Goal: Find specific page/section: Find specific page/section

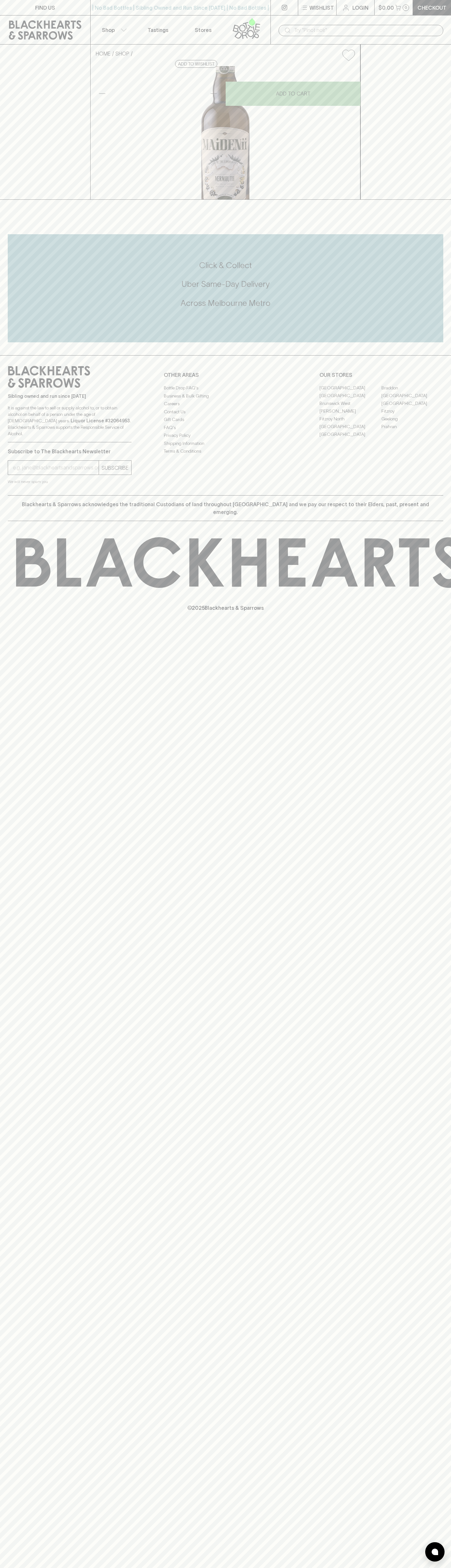
click at [423, 1446] on div "FIND US | No Bad Bottles | Sibling Owned and Run Since 2006 | No Bad Bottles | …" at bounding box center [225, 784] width 451 height 1568
click at [351, 1568] on html "FIND US | No Bad Bottles | Sibling Owned and Run Since 2006 | No Bad Bottles | …" at bounding box center [225, 784] width 451 height 1568
click at [24, 200] on div "HOME SHOP Maidenii Dry Vermouth $50.00 Add to wishlist No Further Discounts 1 A…" at bounding box center [225, 122] width 451 height 155
click at [412, 399] on link "[GEOGRAPHIC_DATA]" at bounding box center [413, 395] width 62 height 8
